Goal: Task Accomplishment & Management: Manage account settings

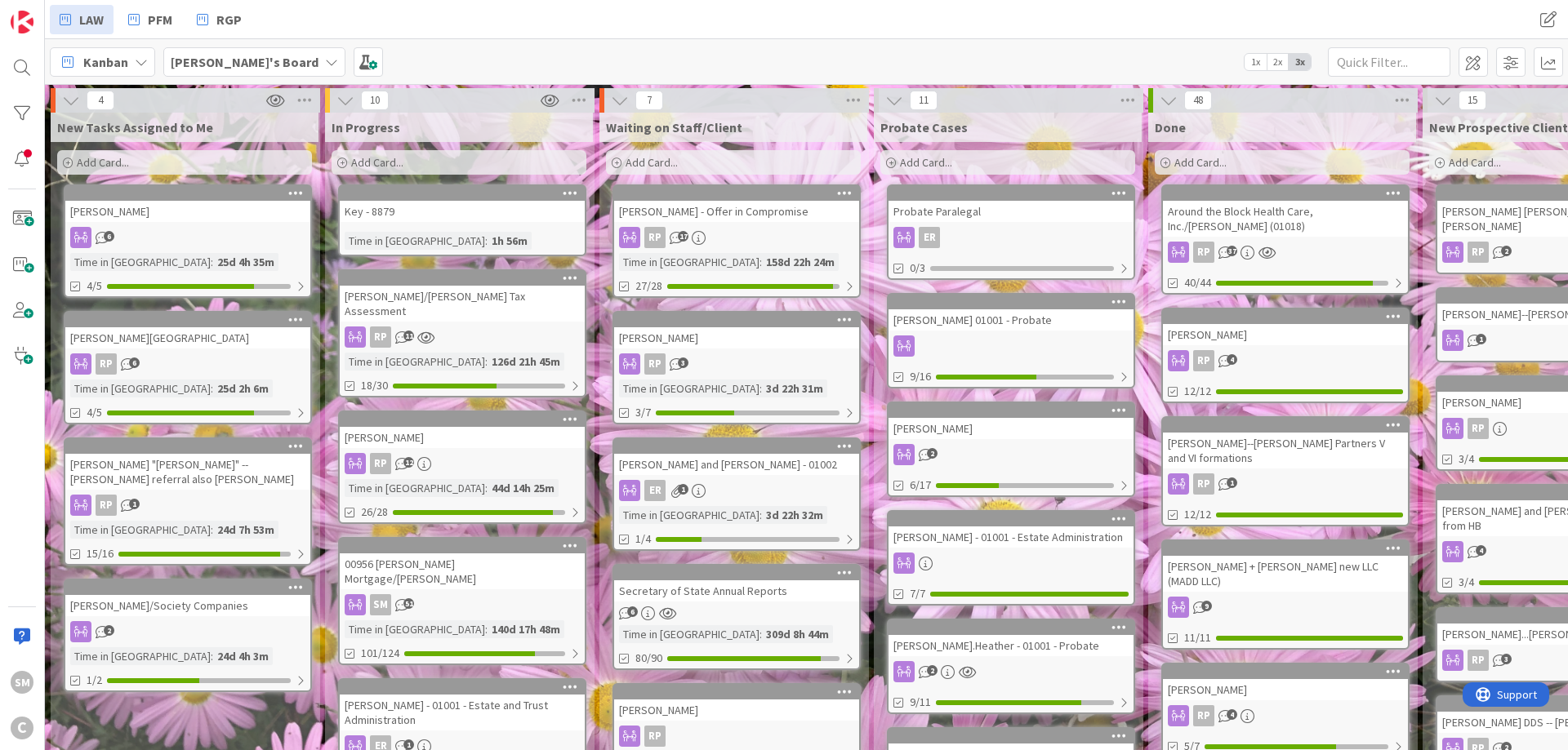
click at [1093, 352] on div at bounding box center [1010, 346] width 245 height 21
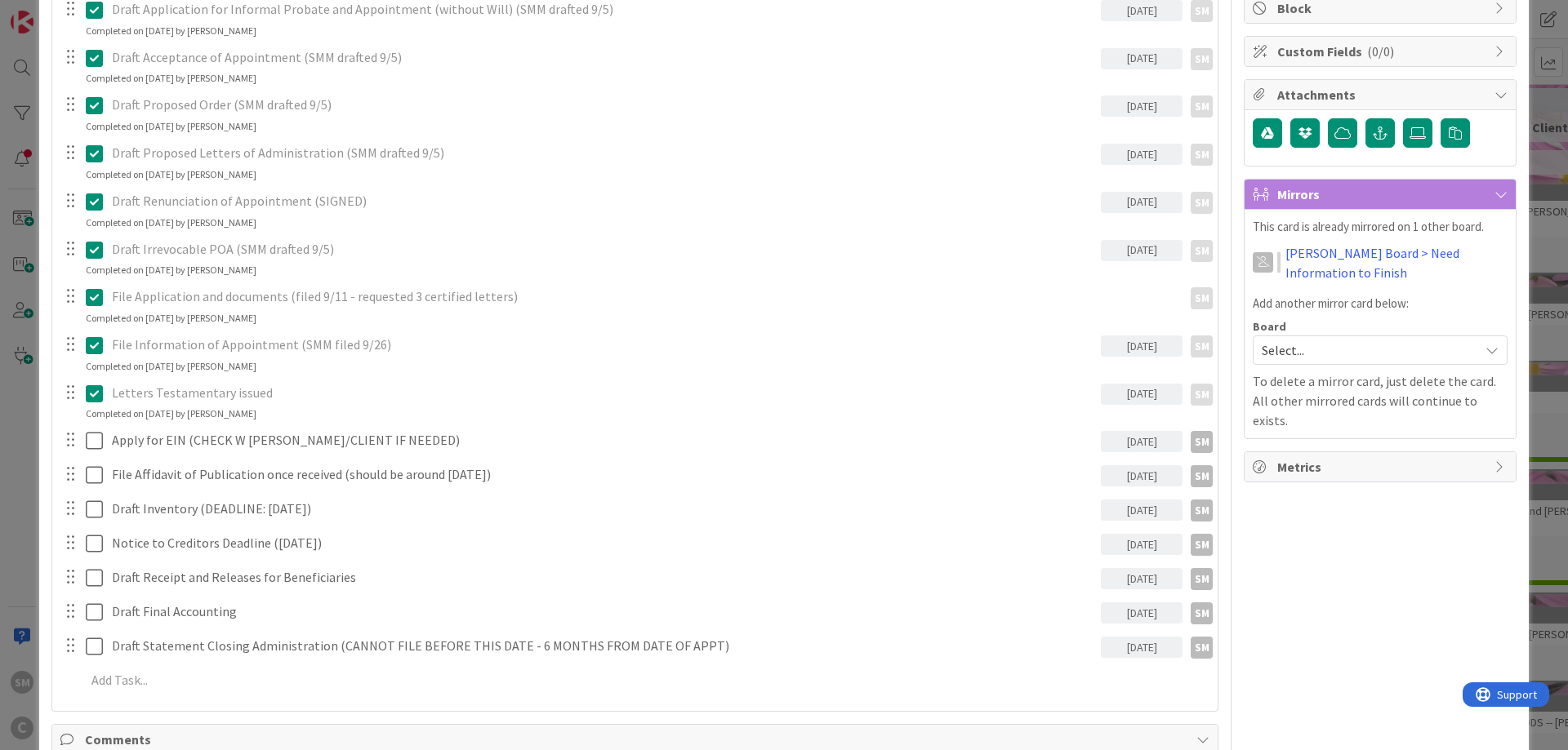
scroll to position [392, 0]
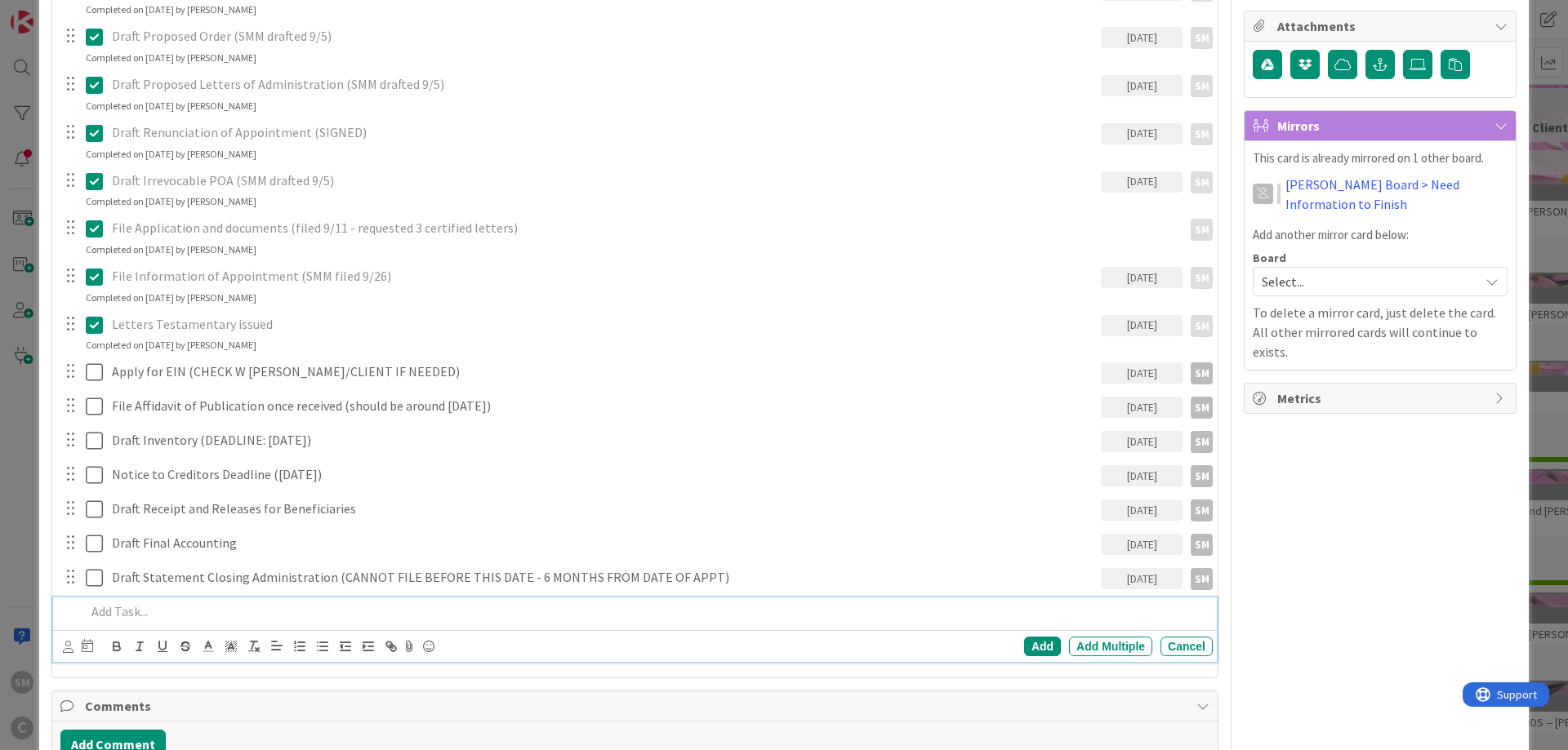
drag, startPoint x: 227, startPoint y: 622, endPoint x: 246, endPoint y: 606, distance: 24.8
click at [227, 622] on div at bounding box center [646, 612] width 1133 height 28
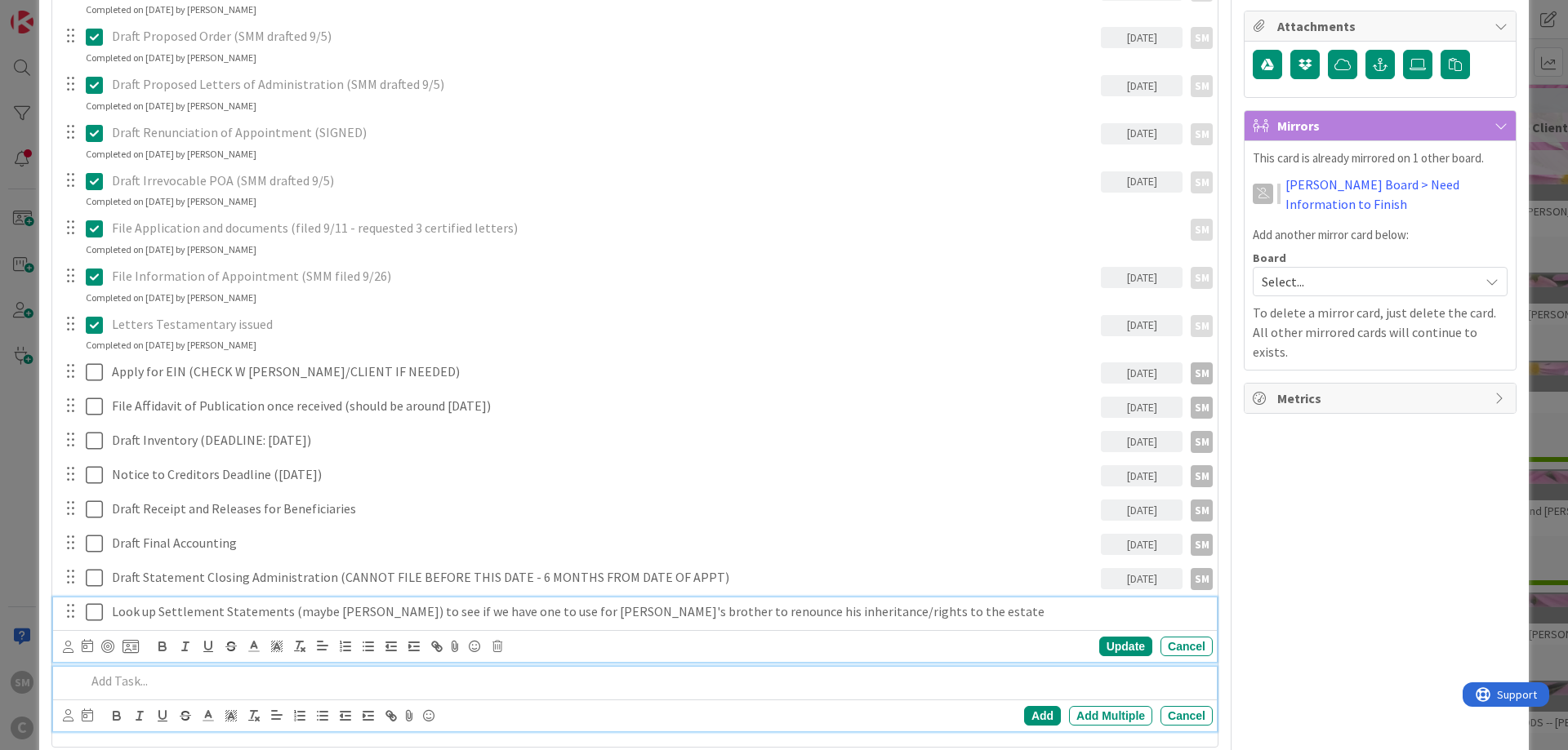
click at [170, 612] on p "Look up Settlement Statements (maybe [PERSON_NAME]) to see if we have one to us…" at bounding box center [658, 612] width 1094 height 19
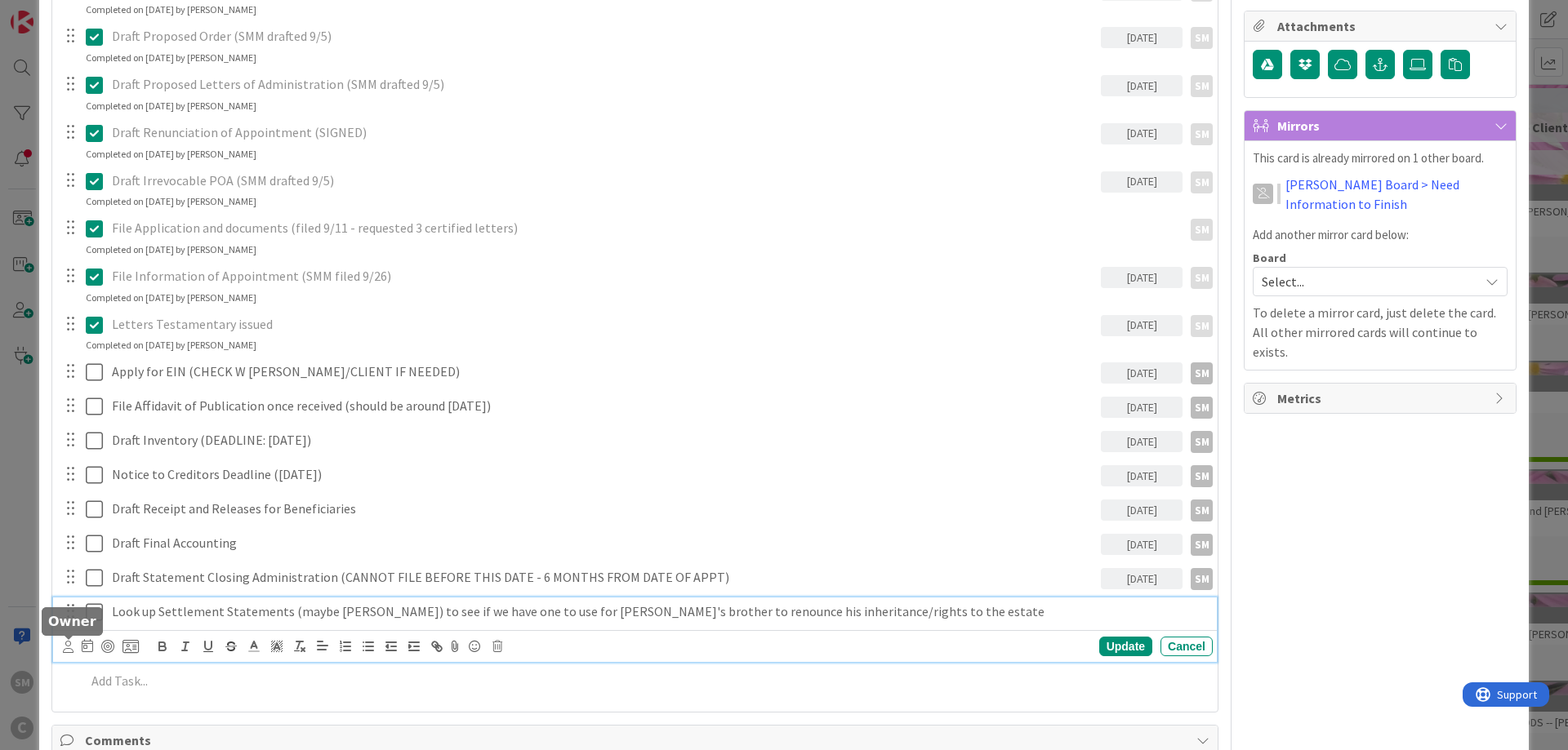
click at [68, 649] on icon at bounding box center [68, 647] width 10 height 12
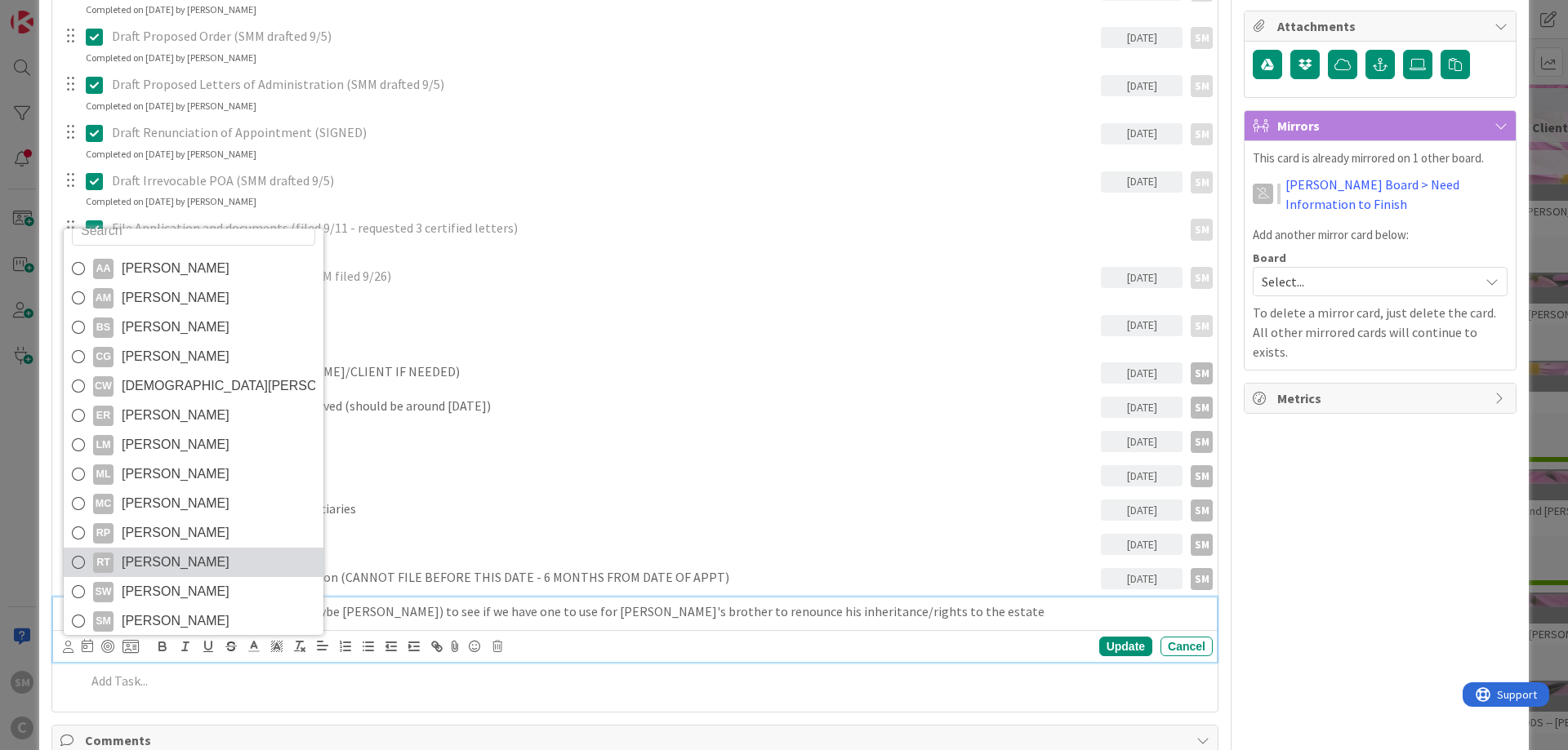
scroll to position [27, 0]
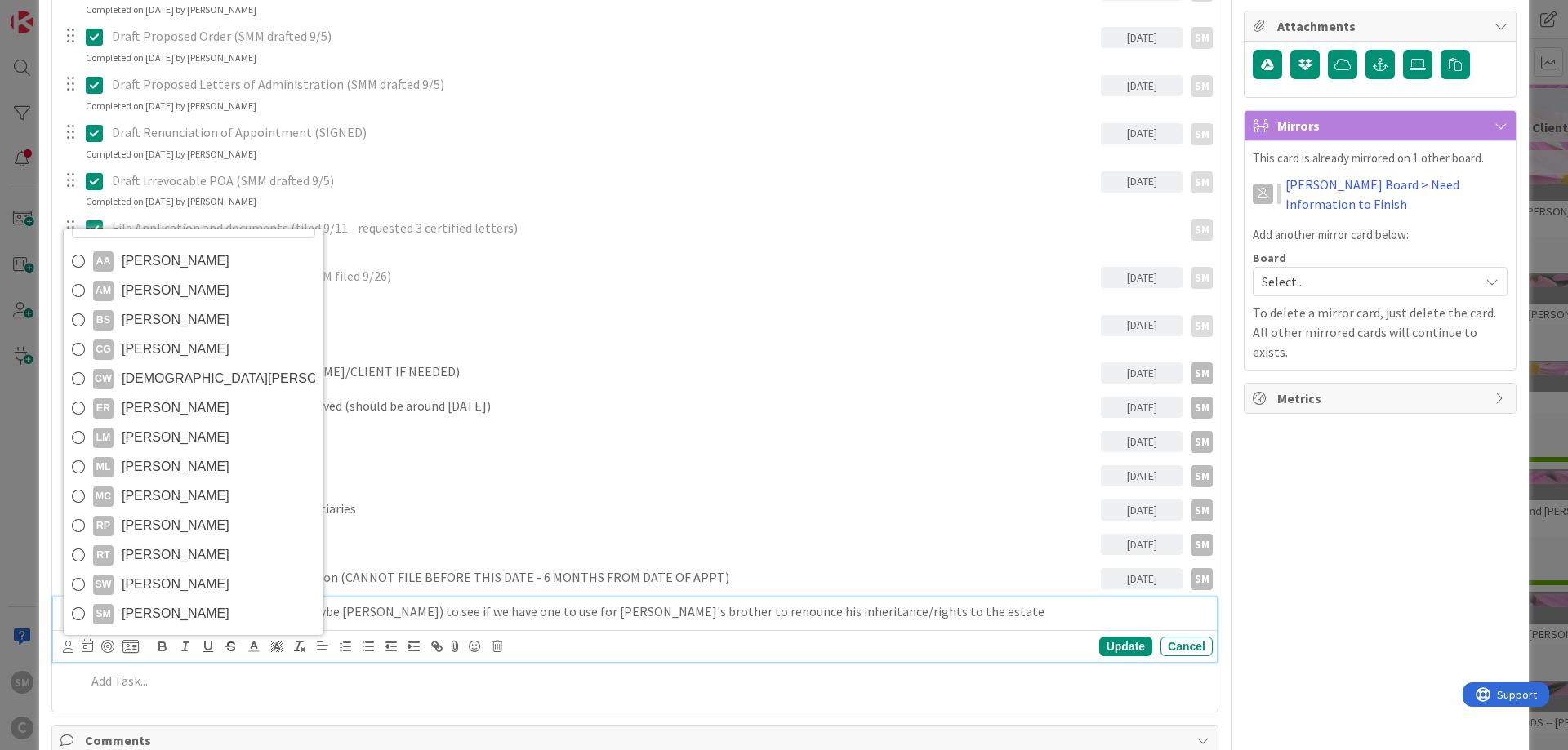
click at [172, 611] on span "[PERSON_NAME]" at bounding box center [176, 614] width 108 height 25
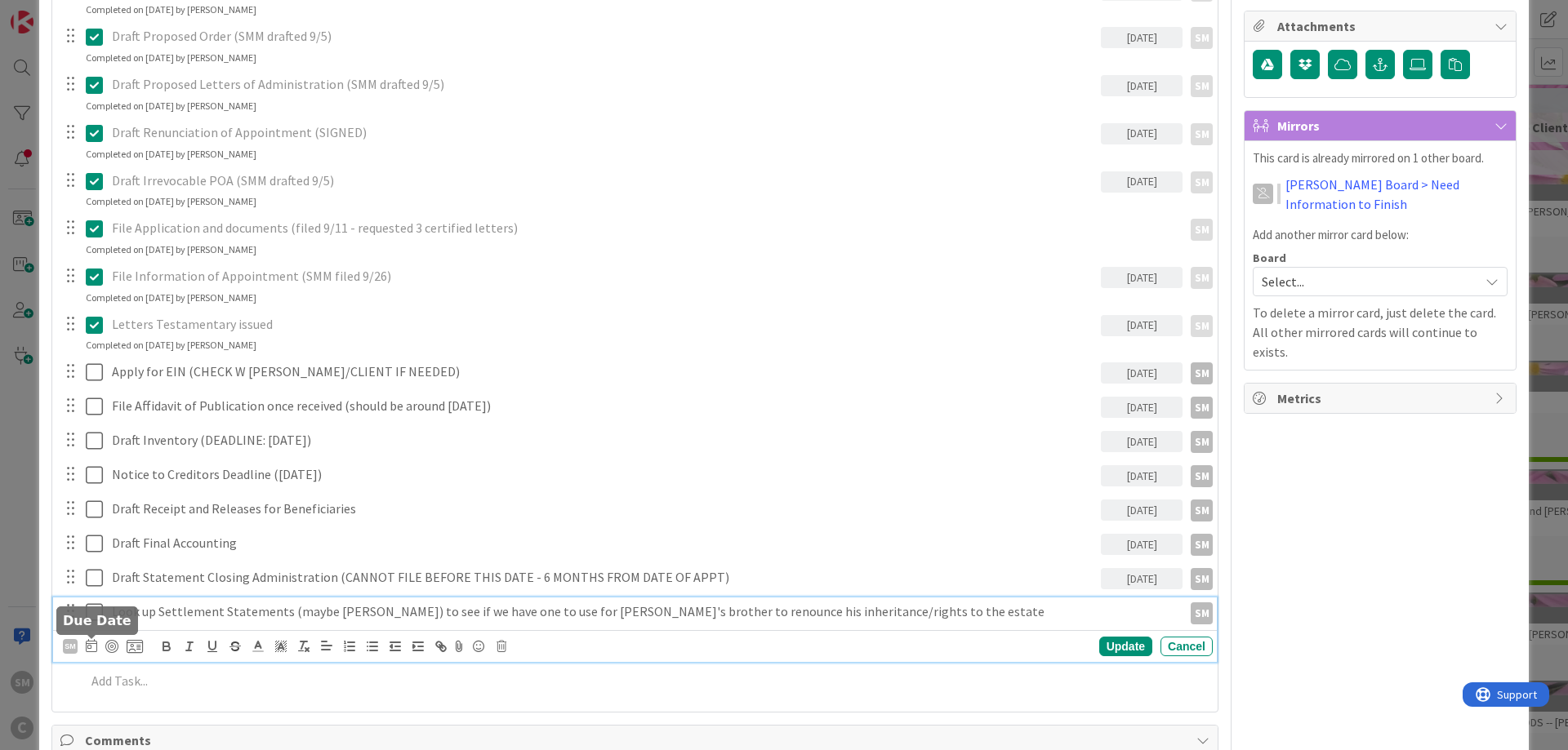
click at [89, 647] on icon at bounding box center [92, 646] width 11 height 13
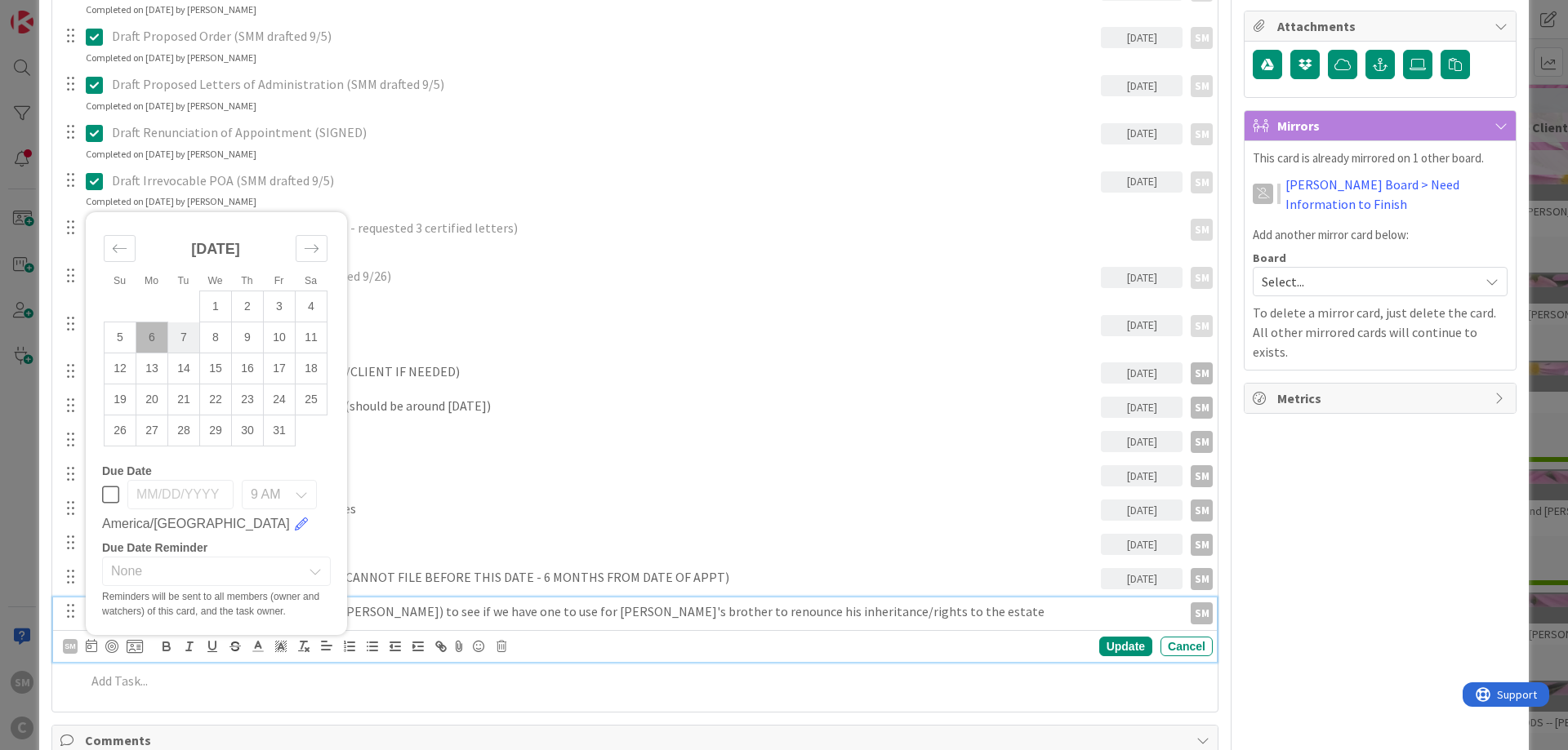
click at [175, 335] on td "7" at bounding box center [184, 337] width 32 height 31
type input "[DATE]"
click at [1129, 644] on div "Update" at bounding box center [1125, 646] width 53 height 20
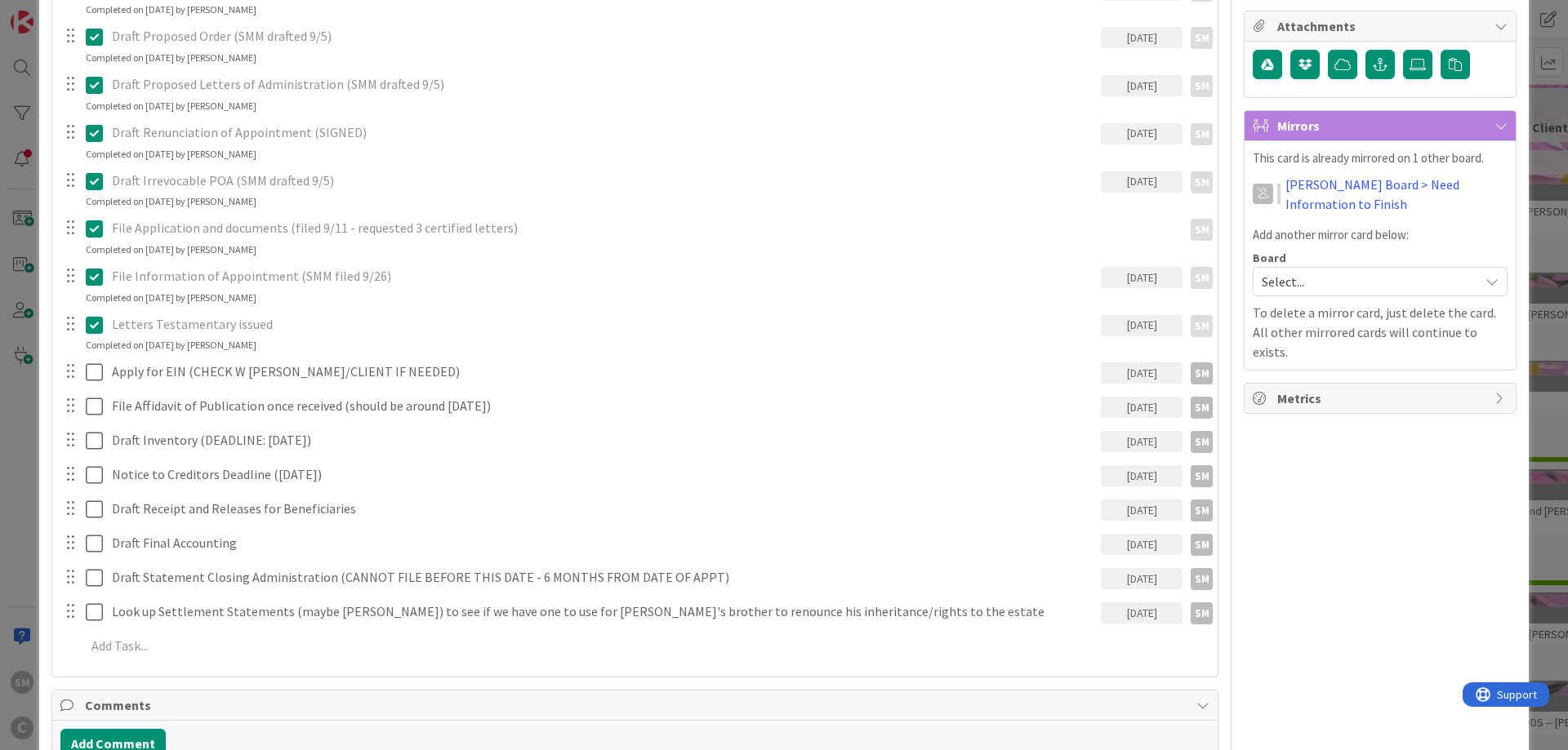
click at [1392, 581] on div "Owner SM default Dates Planned Dates Not Set Not Set Actual Dates [DATE] Not Do…" at bounding box center [1379, 521] width 273 height 1699
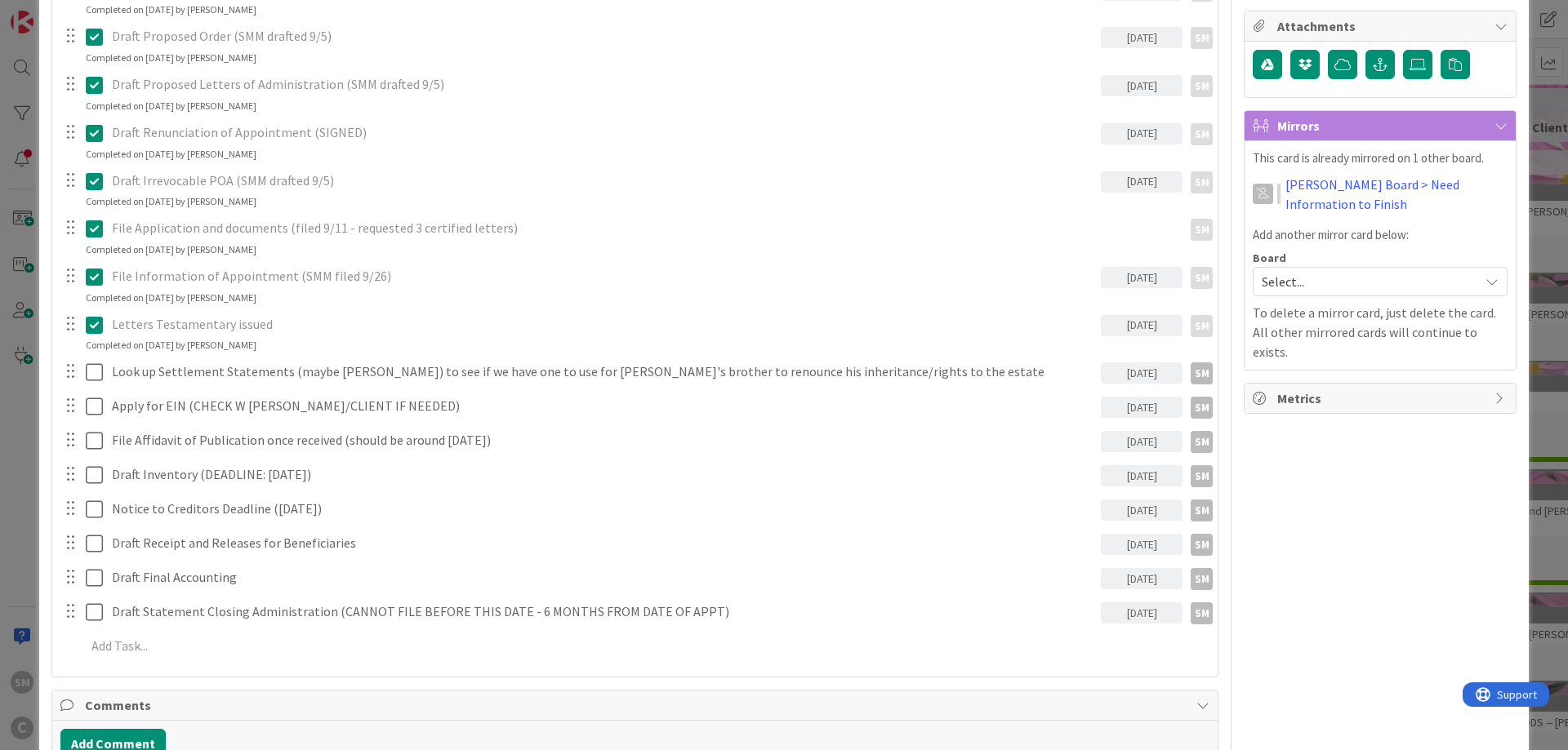
click at [1361, 519] on div "Owner SM default Dates Planned Dates Not Set Not Set Actual Dates [DATE] Not Do…" at bounding box center [1379, 521] width 273 height 1699
